Goal: Use online tool/utility: Use online tool/utility

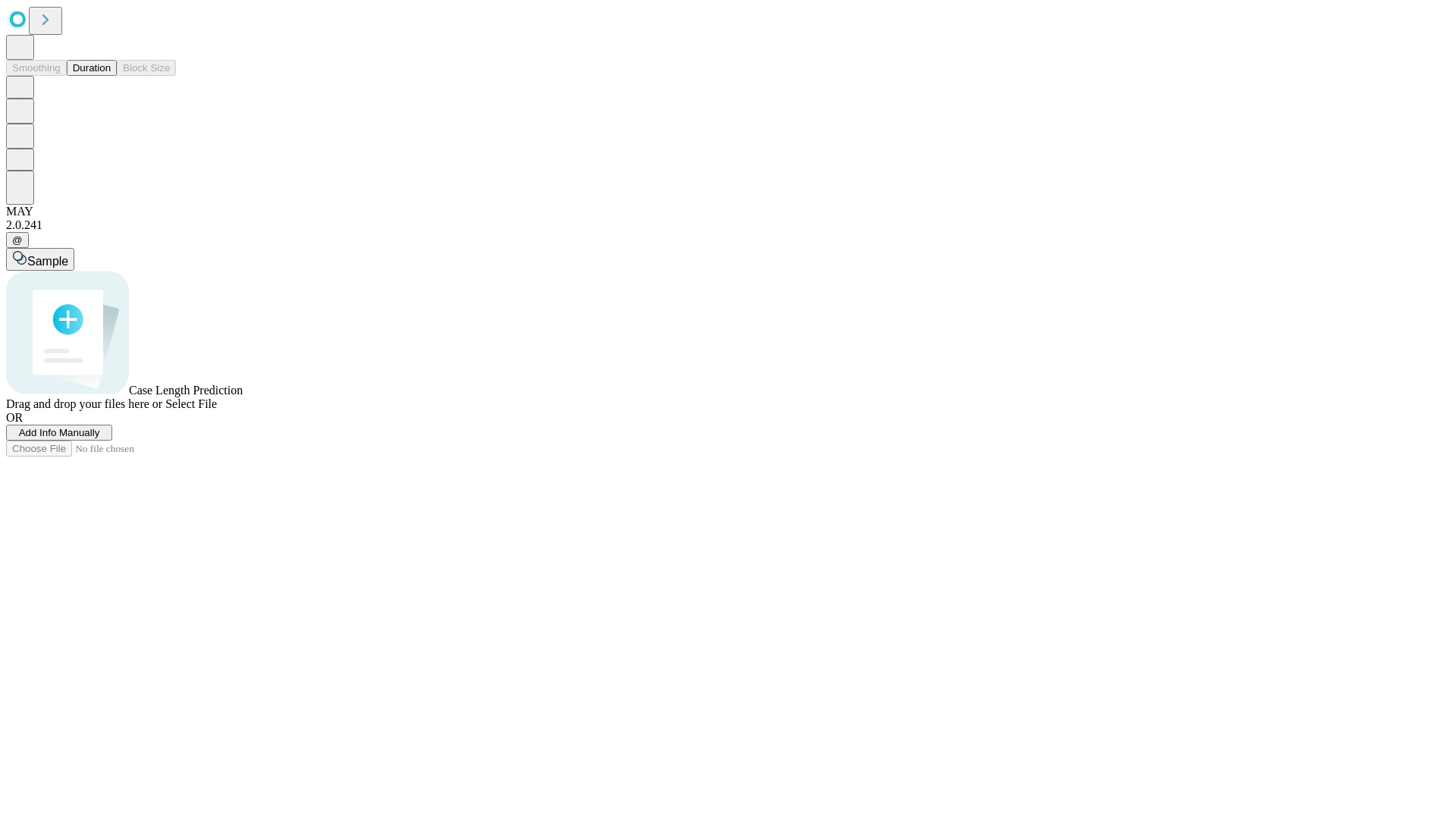
click at [111, 76] on button "Duration" at bounding box center [91, 68] width 50 height 16
click at [100, 438] on span "Add Info Manually" at bounding box center [59, 433] width 81 height 12
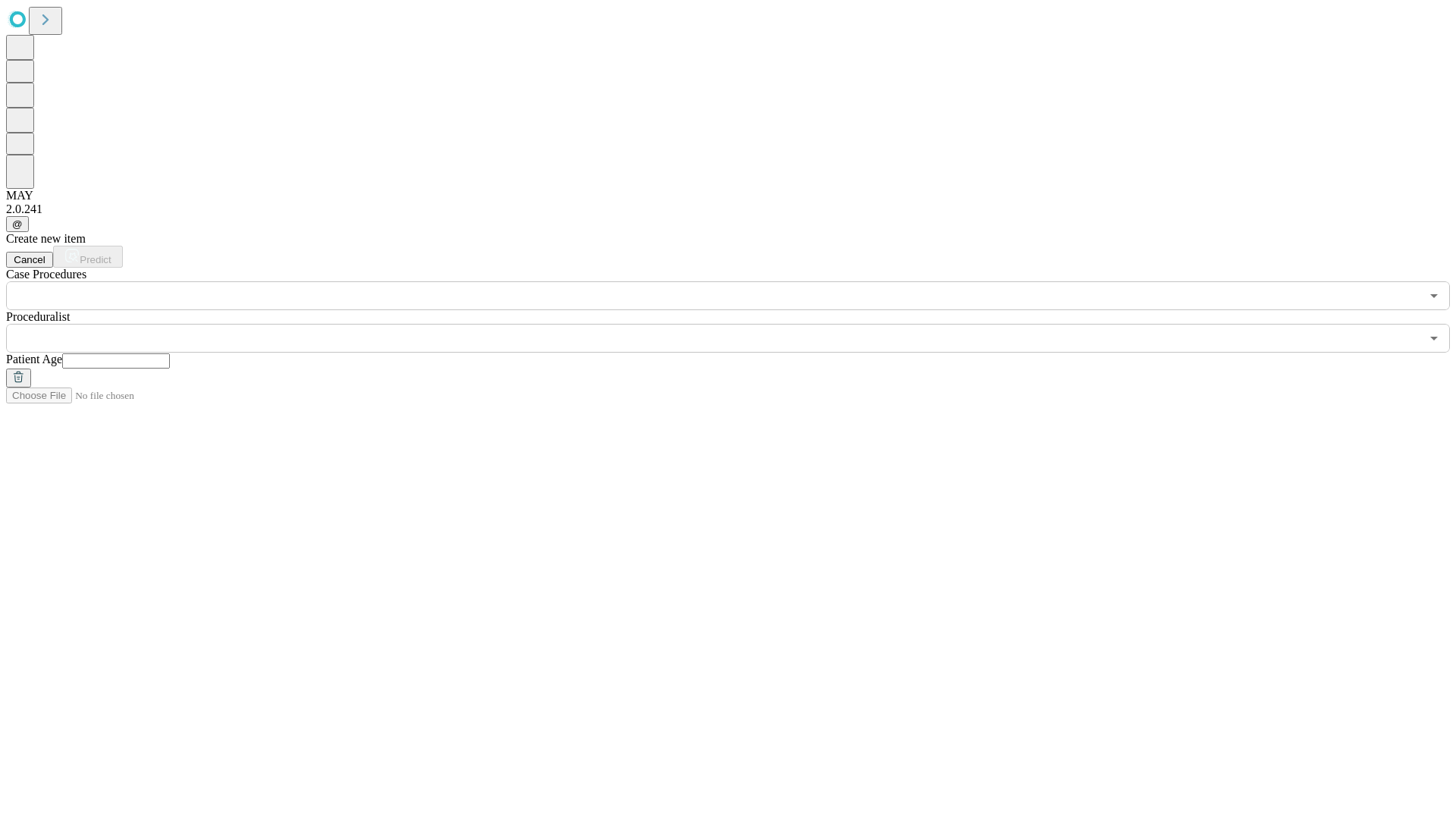
click at [170, 353] on input "text" at bounding box center [116, 360] width 108 height 15
type input "**"
click at [739, 324] on input "text" at bounding box center [712, 337] width 1414 height 28
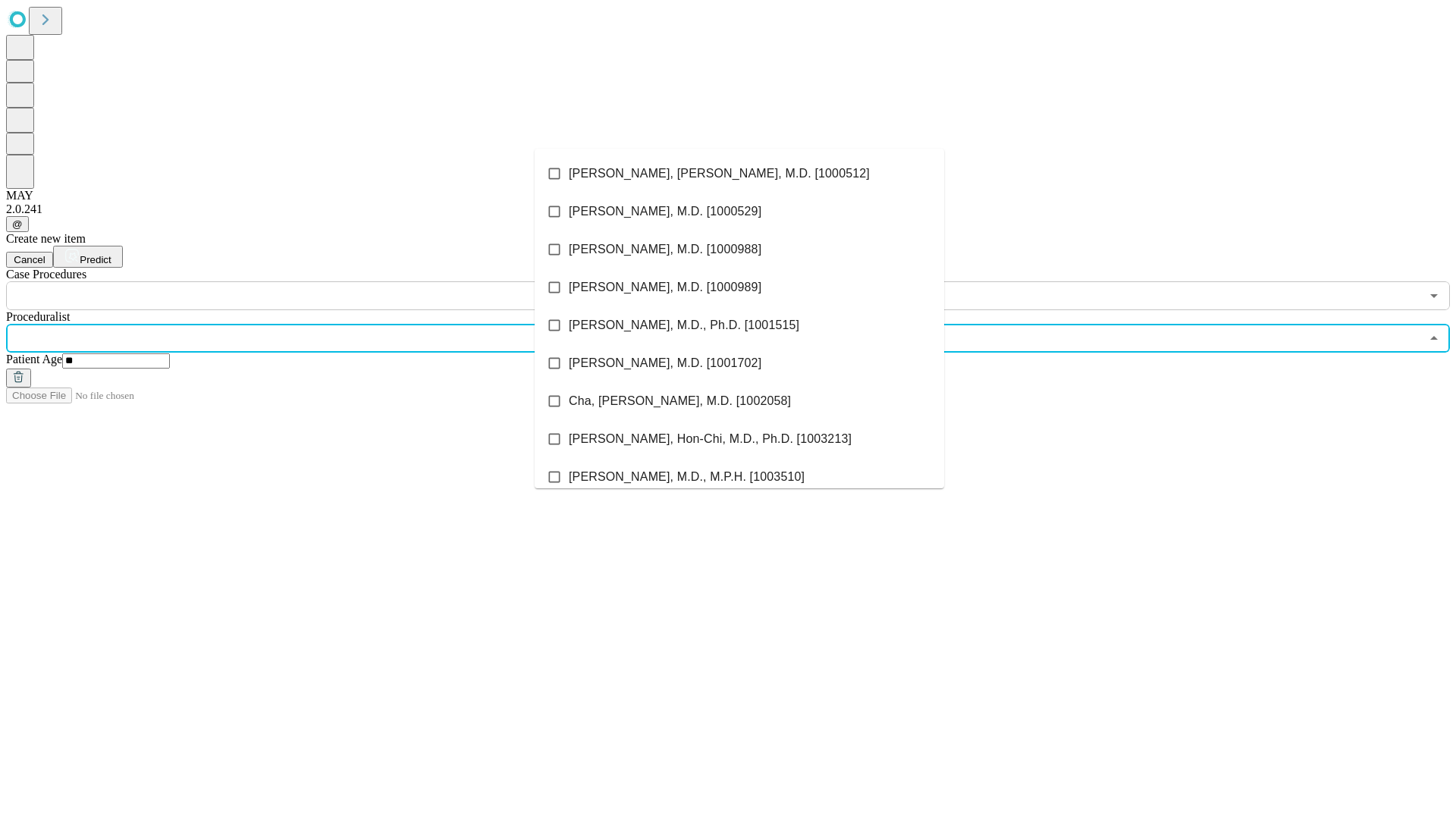
click at [739, 174] on li "[PERSON_NAME], [PERSON_NAME], M.D. [1000512]" at bounding box center [739, 174] width 409 height 38
click at [319, 282] on input "text" at bounding box center [712, 295] width 1414 height 28
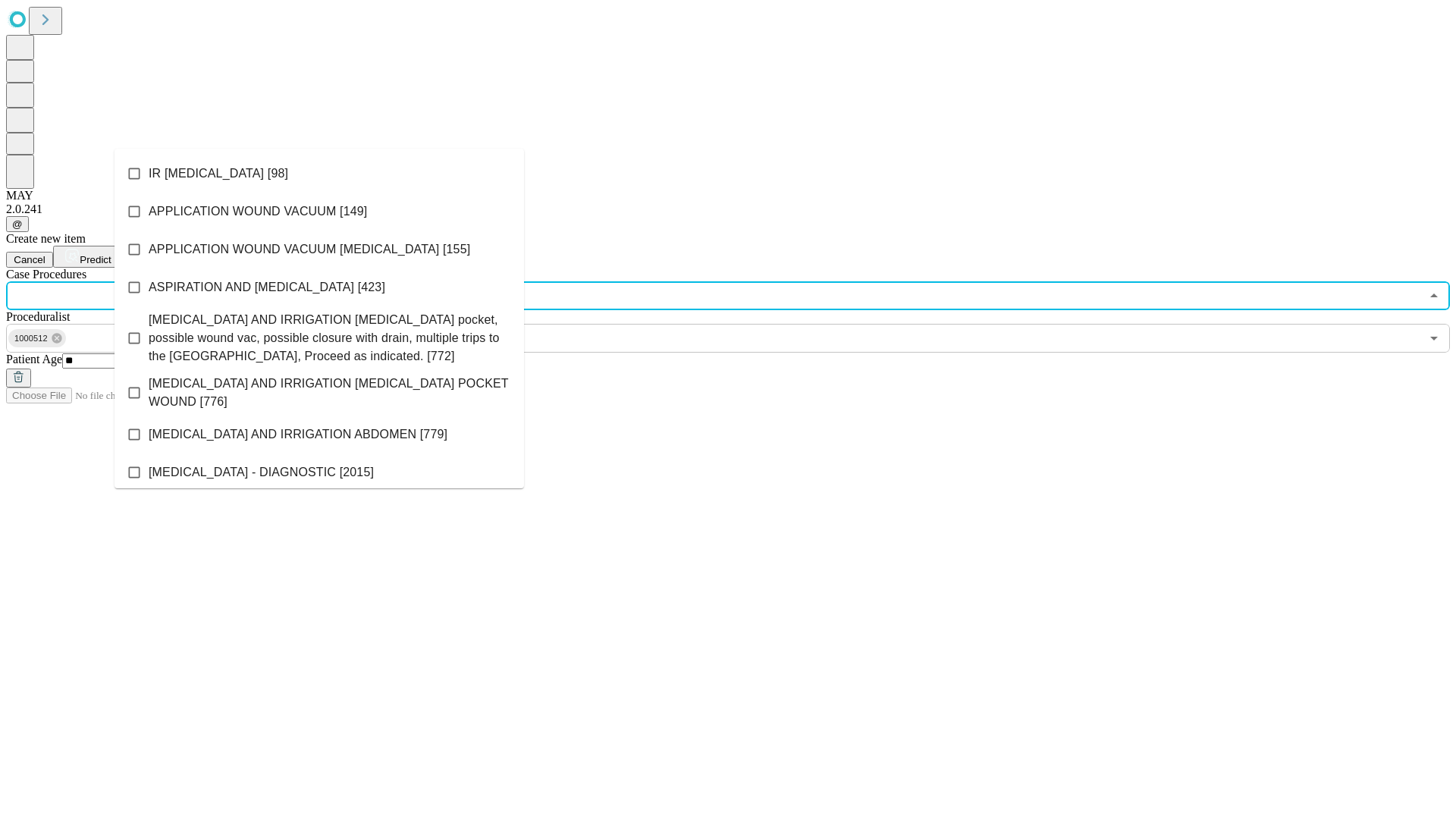
click at [319, 174] on li "IR [MEDICAL_DATA] [98]" at bounding box center [319, 174] width 409 height 38
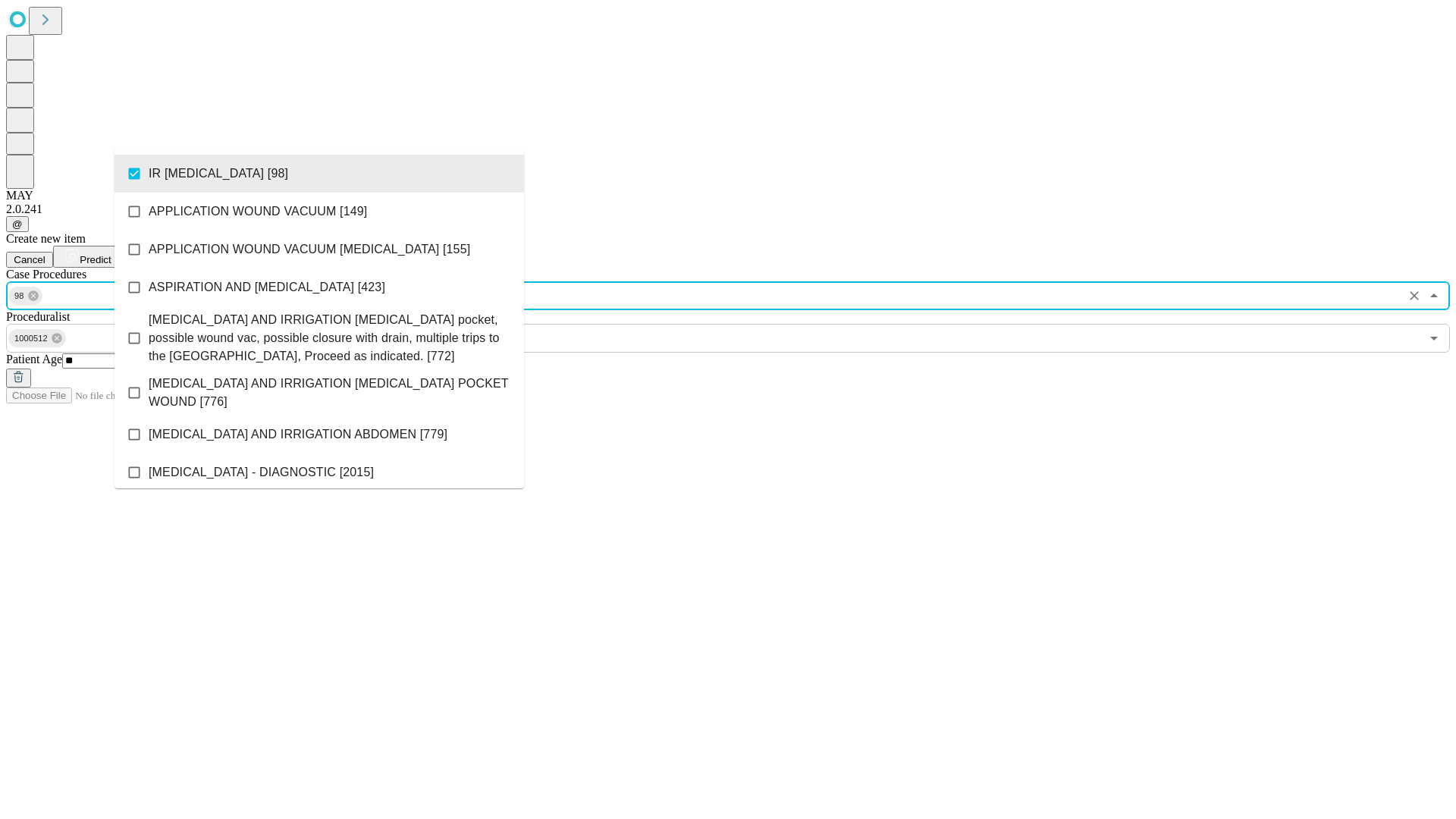
click at [111, 254] on span "Predict" at bounding box center [95, 260] width 31 height 12
